Goal: Information Seeking & Learning: Learn about a topic

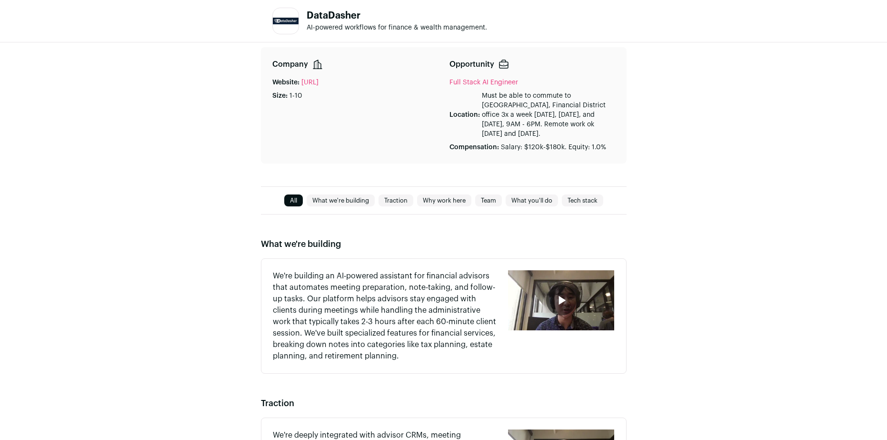
scroll to position [238, 0]
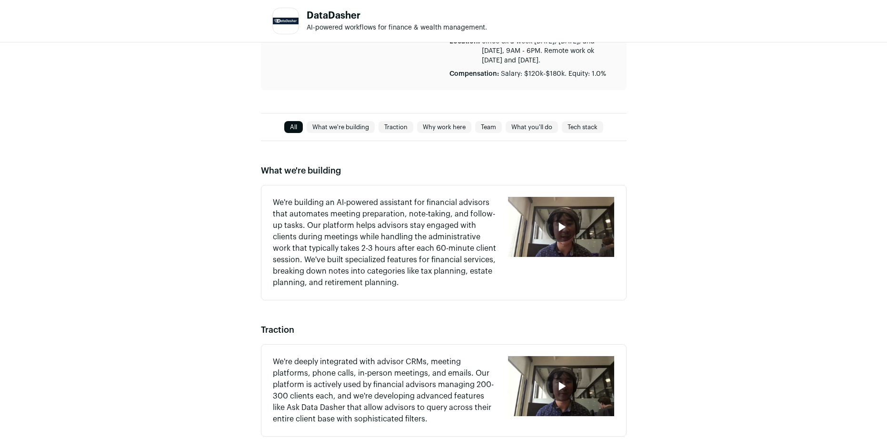
click at [567, 228] on icon "button" at bounding box center [561, 226] width 15 height 15
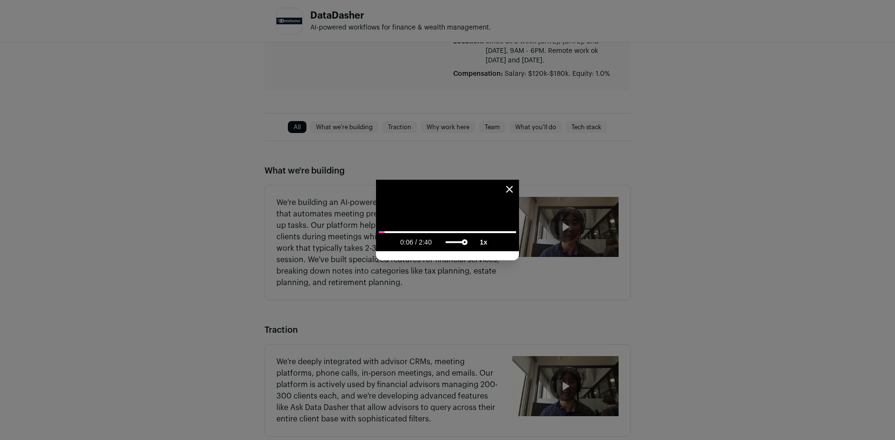
click at [492, 248] on media-playback-rate-menu-button "Playback rate 1" at bounding box center [483, 242] width 16 height 12
click at [506, 218] on span "2x" at bounding box center [502, 214] width 7 height 7
type media-playback-rate-menu "2"
click at [498, 248] on media-captions-menu-button "closed captions" at bounding box center [495, 242] width 6 height 12
click at [472, 186] on span "Off" at bounding box center [467, 182] width 9 height 7
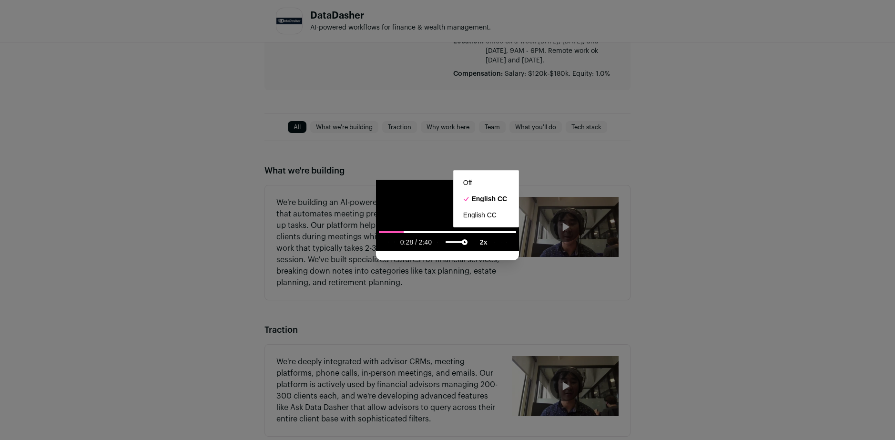
type media-captions-menu "off"
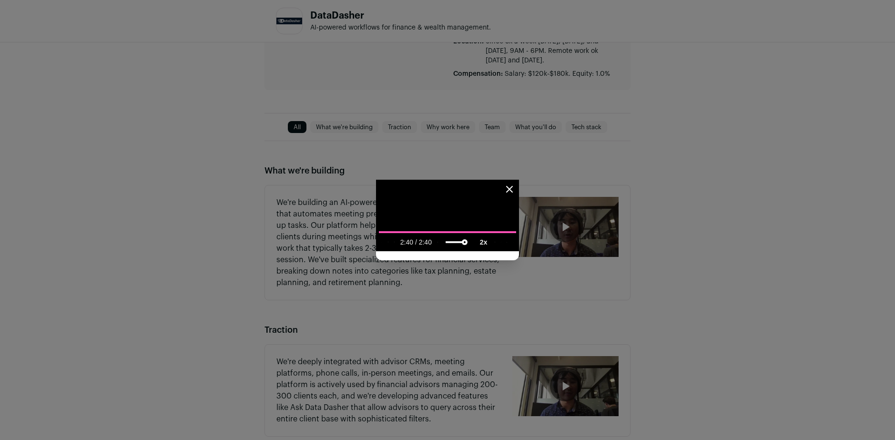
click at [515, 183] on icon "Close modal" at bounding box center [508, 188] width 11 height 11
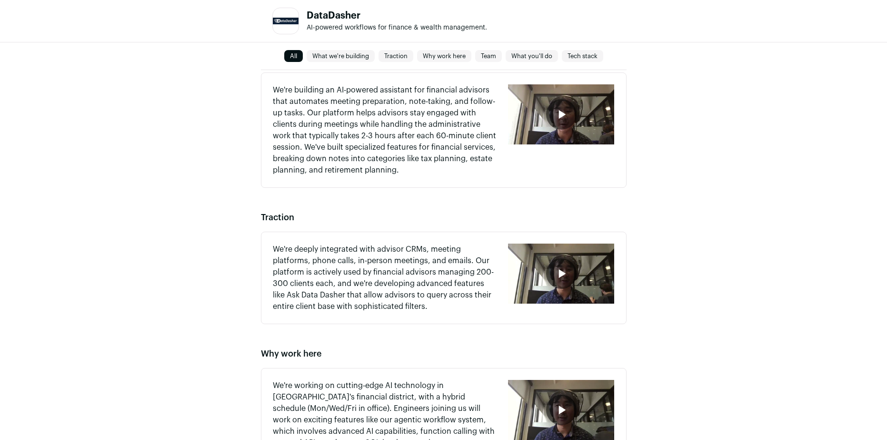
scroll to position [429, 0]
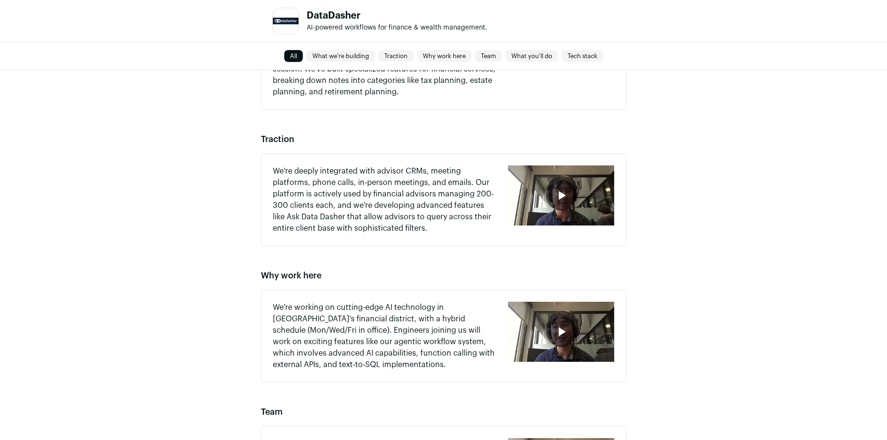
click at [565, 189] on icon "button" at bounding box center [561, 195] width 15 height 15
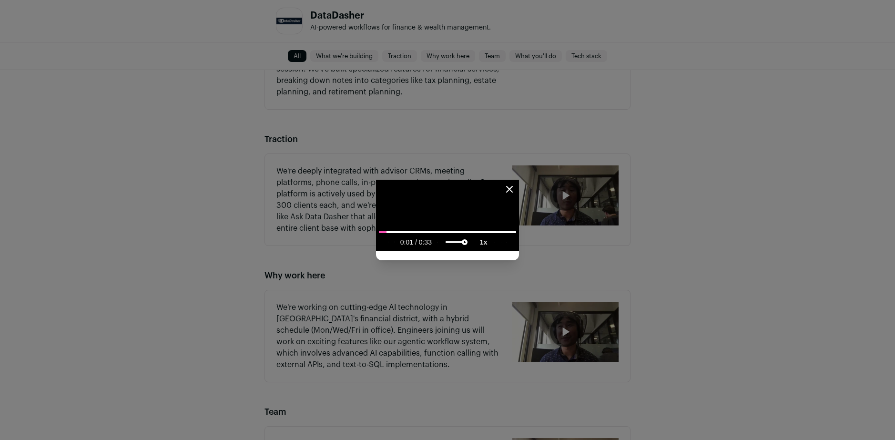
click at [0, 0] on slot "1x" at bounding box center [0, 0] width 0 height 0
click at [506, 218] on span "2x" at bounding box center [502, 214] width 7 height 7
type media-playback-rate-menu "2"
click at [515, 183] on icon "Close modal" at bounding box center [508, 188] width 11 height 11
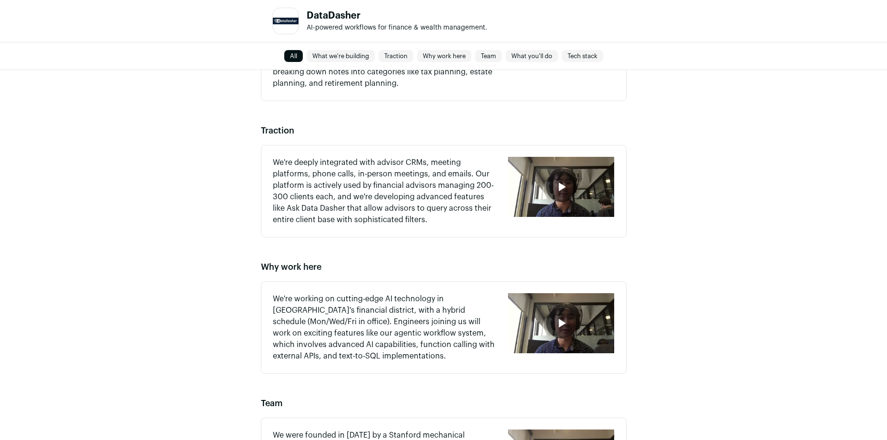
scroll to position [476, 0]
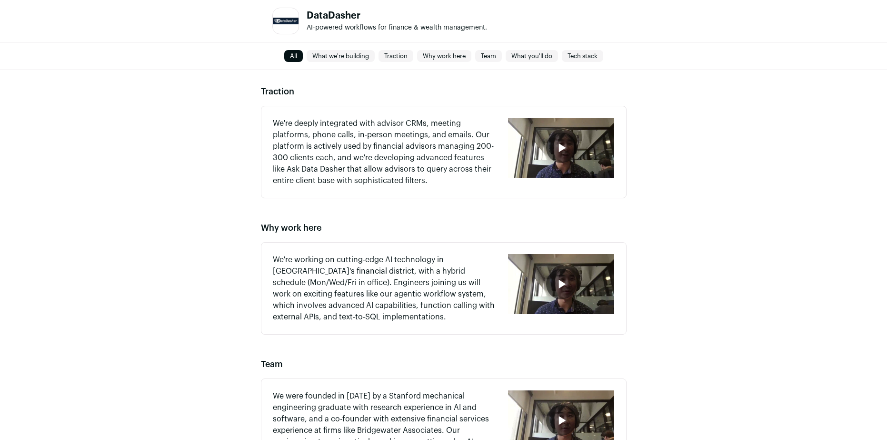
click at [557, 281] on icon "button" at bounding box center [561, 283] width 15 height 15
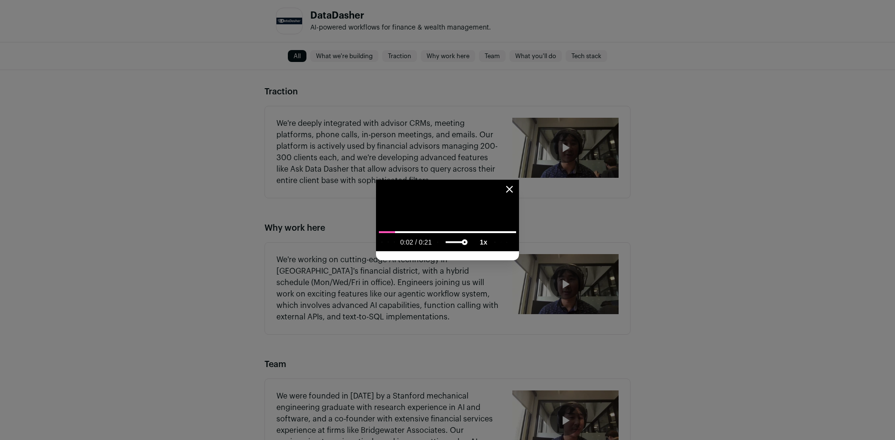
click at [0, 0] on slot "1x" at bounding box center [0, 0] width 0 height 0
click at [515, 183] on icon "Close modal" at bounding box center [508, 188] width 11 height 11
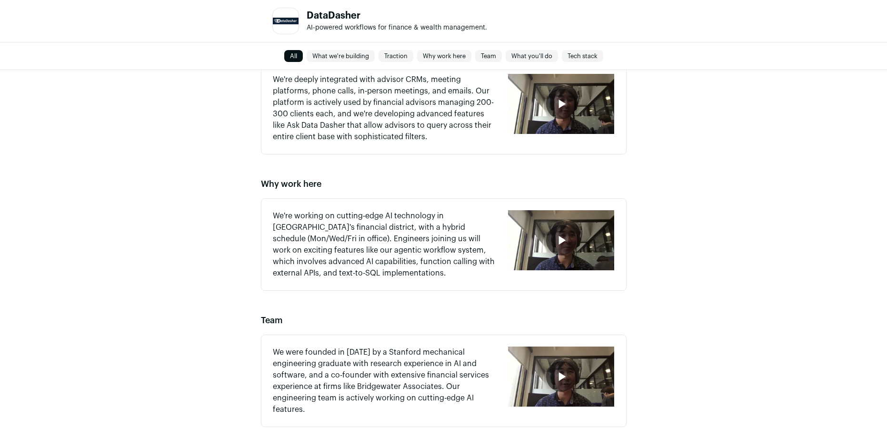
scroll to position [524, 0]
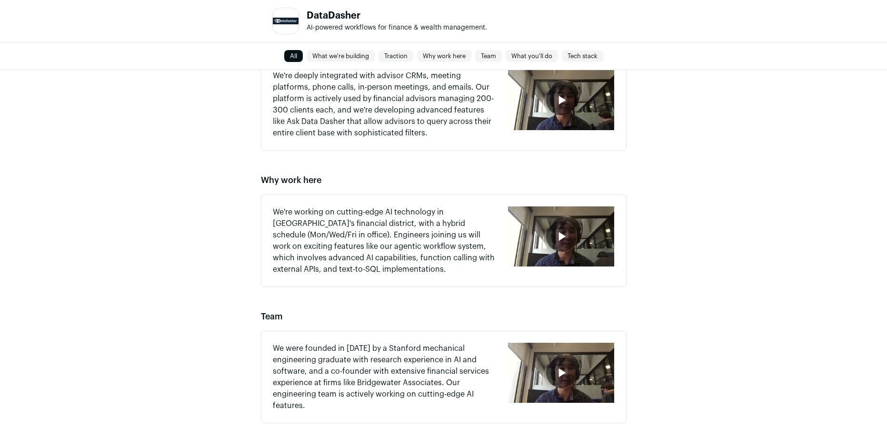
click at [544, 363] on div "button" at bounding box center [561, 372] width 106 height 60
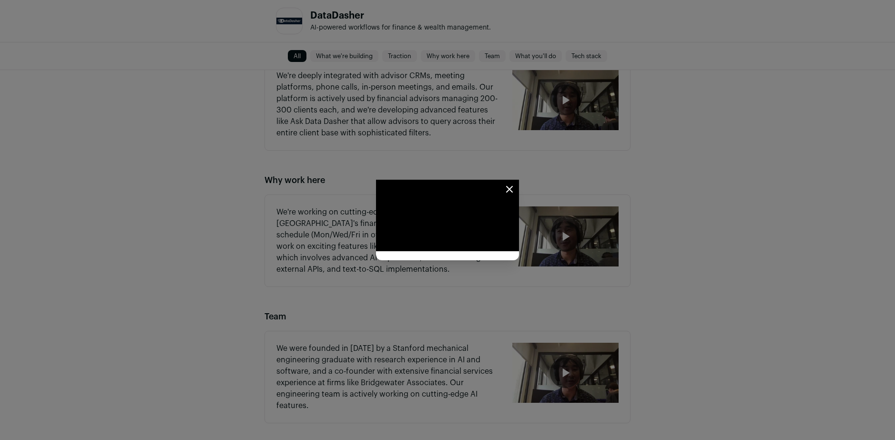
click at [515, 183] on icon "Close modal" at bounding box center [508, 188] width 11 height 11
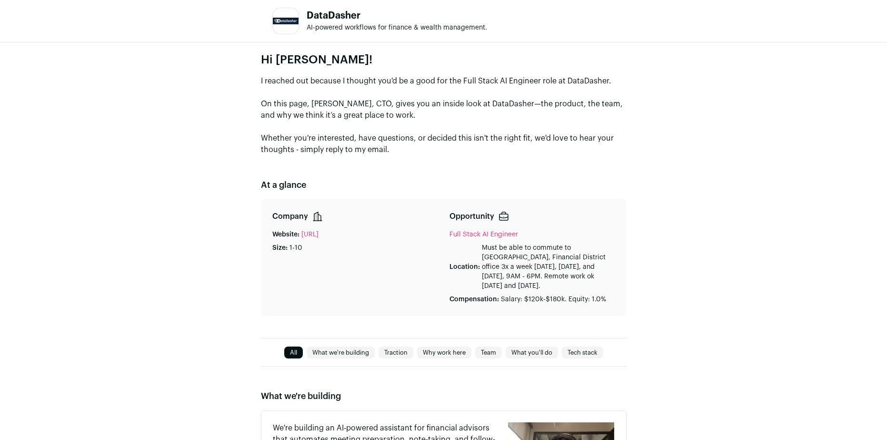
scroll to position [0, 0]
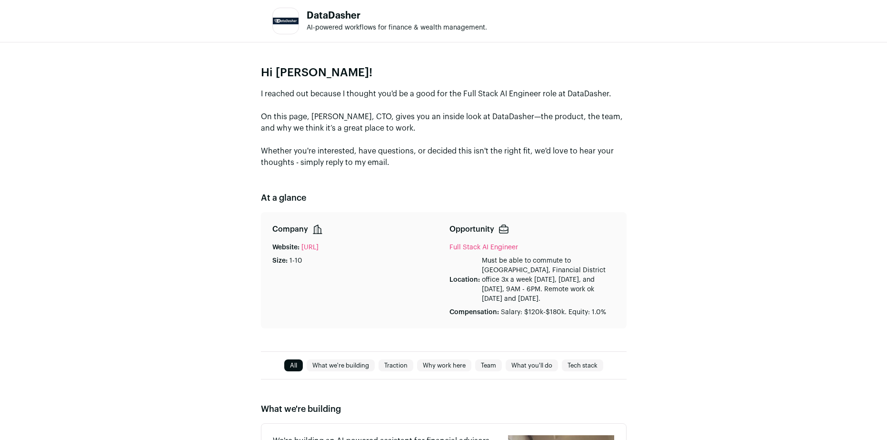
click at [587, 371] on link "Tech stack" at bounding box center [582, 365] width 41 height 11
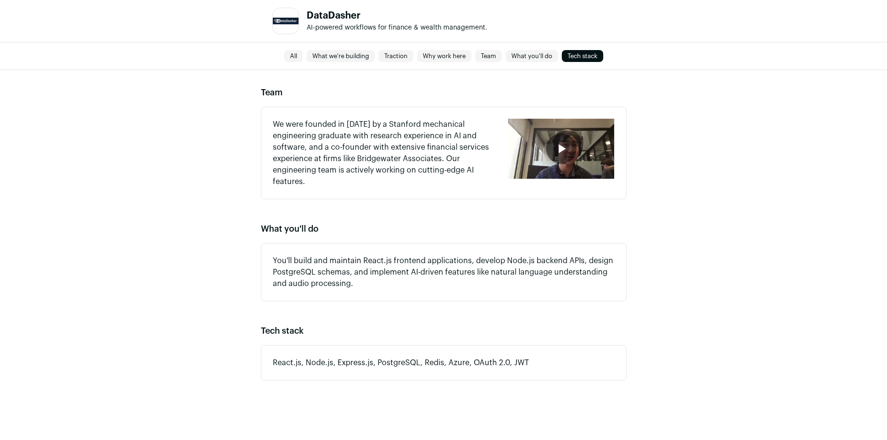
scroll to position [757, 0]
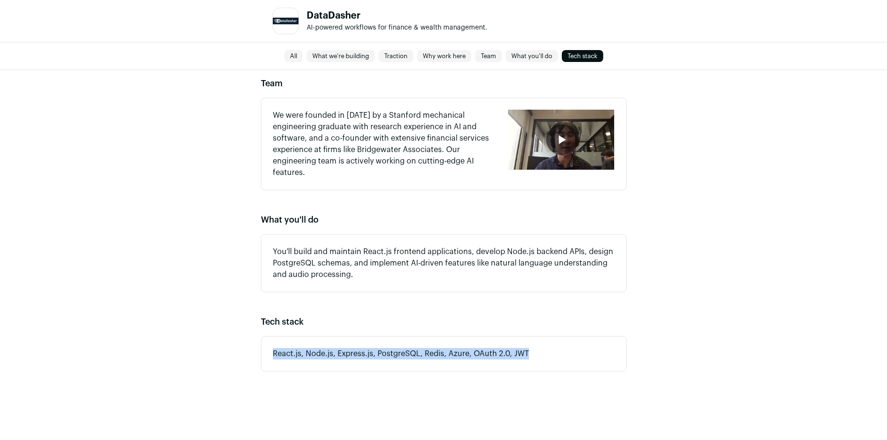
drag, startPoint x: 265, startPoint y: 348, endPoint x: 556, endPoint y: 349, distance: 290.6
click at [556, 349] on div "React.js, Node.js, Express.js, PostgreSQL, Redis, Azure, OAuth 2.0, JWT" at bounding box center [444, 353] width 366 height 35
click at [558, 355] on p "React.js, Node.js, Express.js, PostgreSQL, Redis, Azure, OAuth 2.0, JWT" at bounding box center [444, 353] width 342 height 11
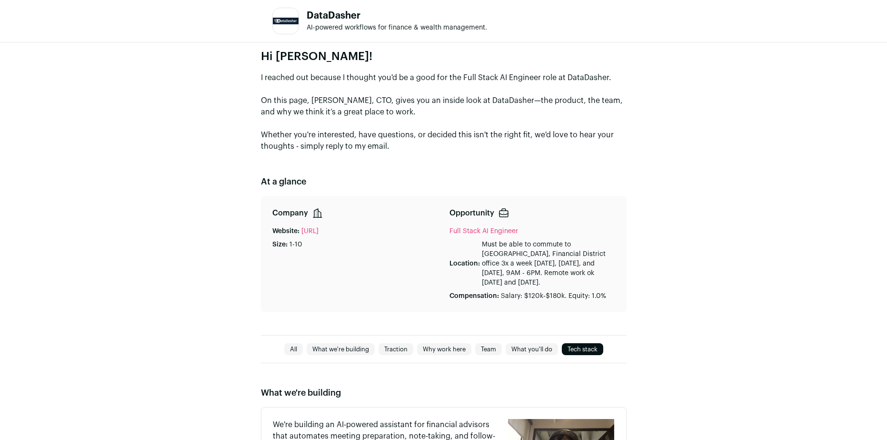
scroll to position [0, 0]
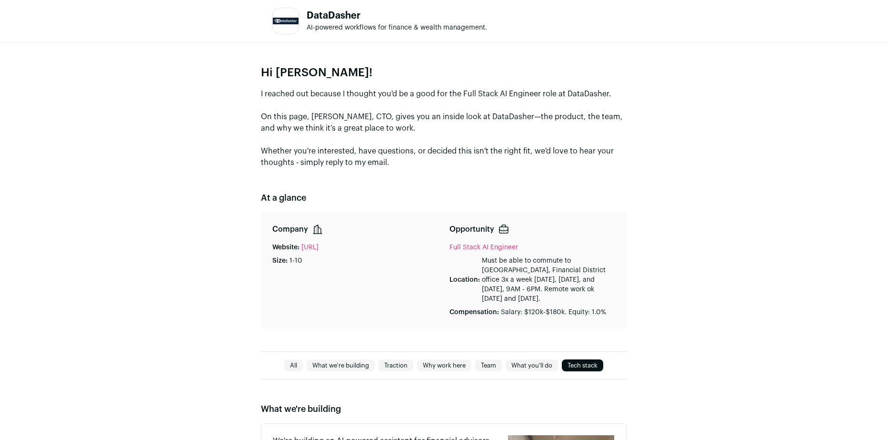
click at [486, 247] on link "Full Stack AI Engineer" at bounding box center [484, 247] width 69 height 7
